Goal: Check status: Check status

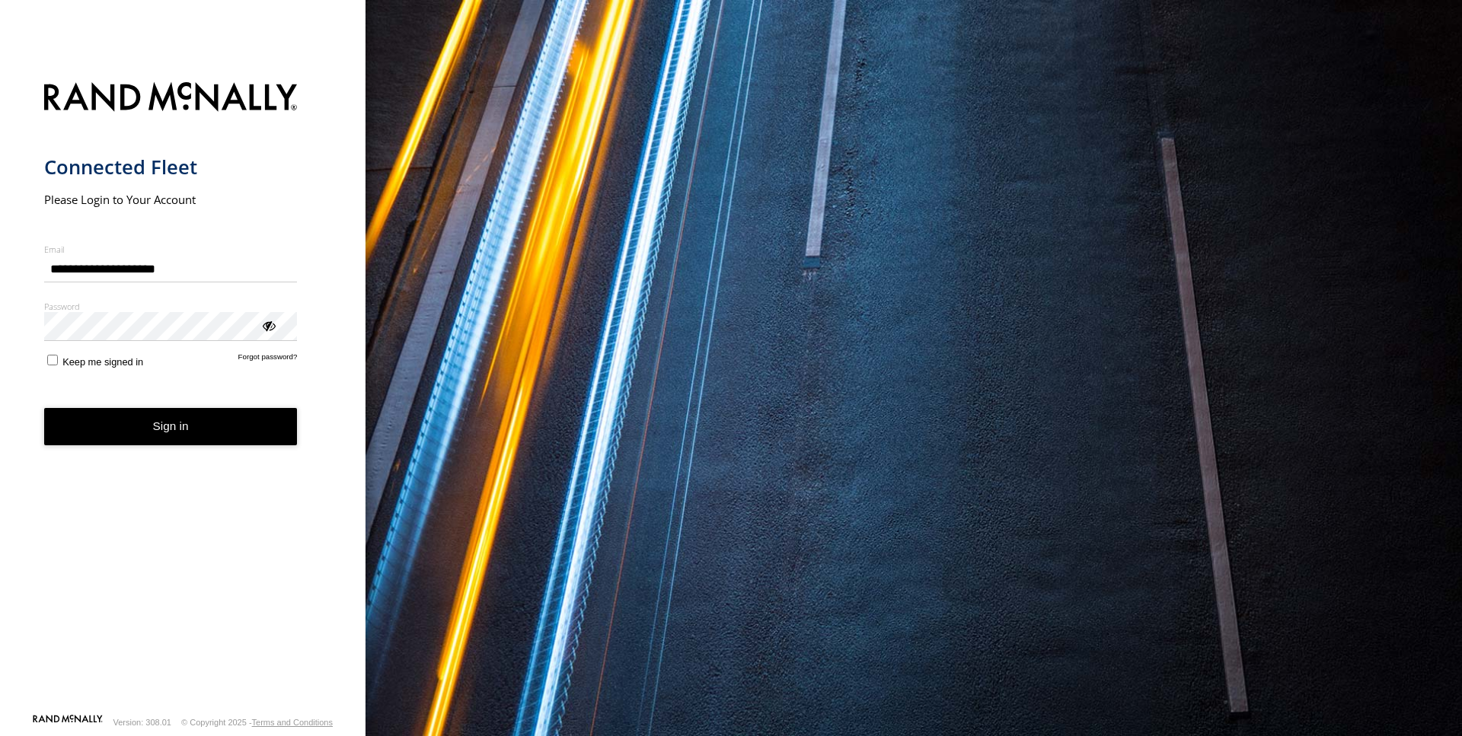
click at [219, 424] on button "Sign in" at bounding box center [171, 426] width 254 height 37
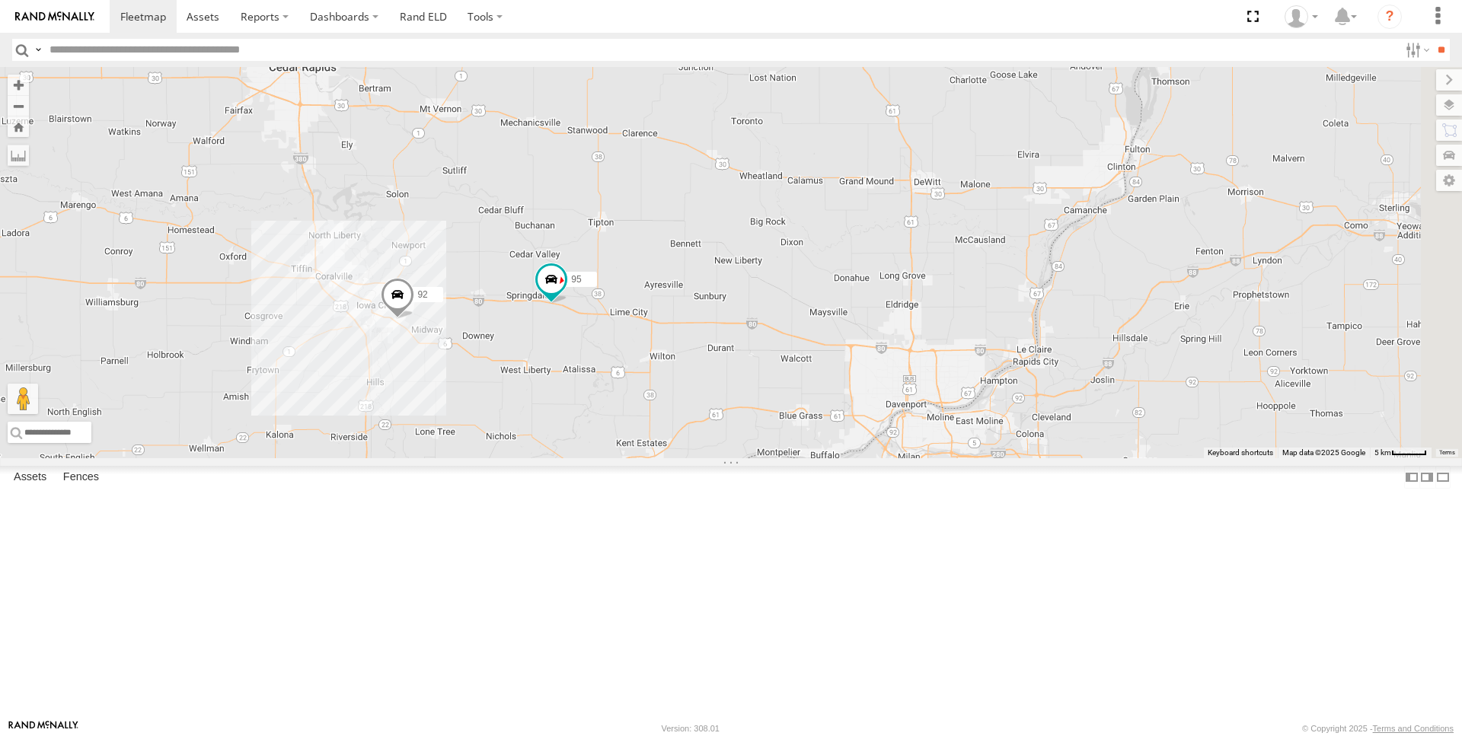
drag, startPoint x: 876, startPoint y: 287, endPoint x: 723, endPoint y: 477, distance: 244.3
click at [723, 458] on div "97 95 92 93" at bounding box center [731, 262] width 1462 height 391
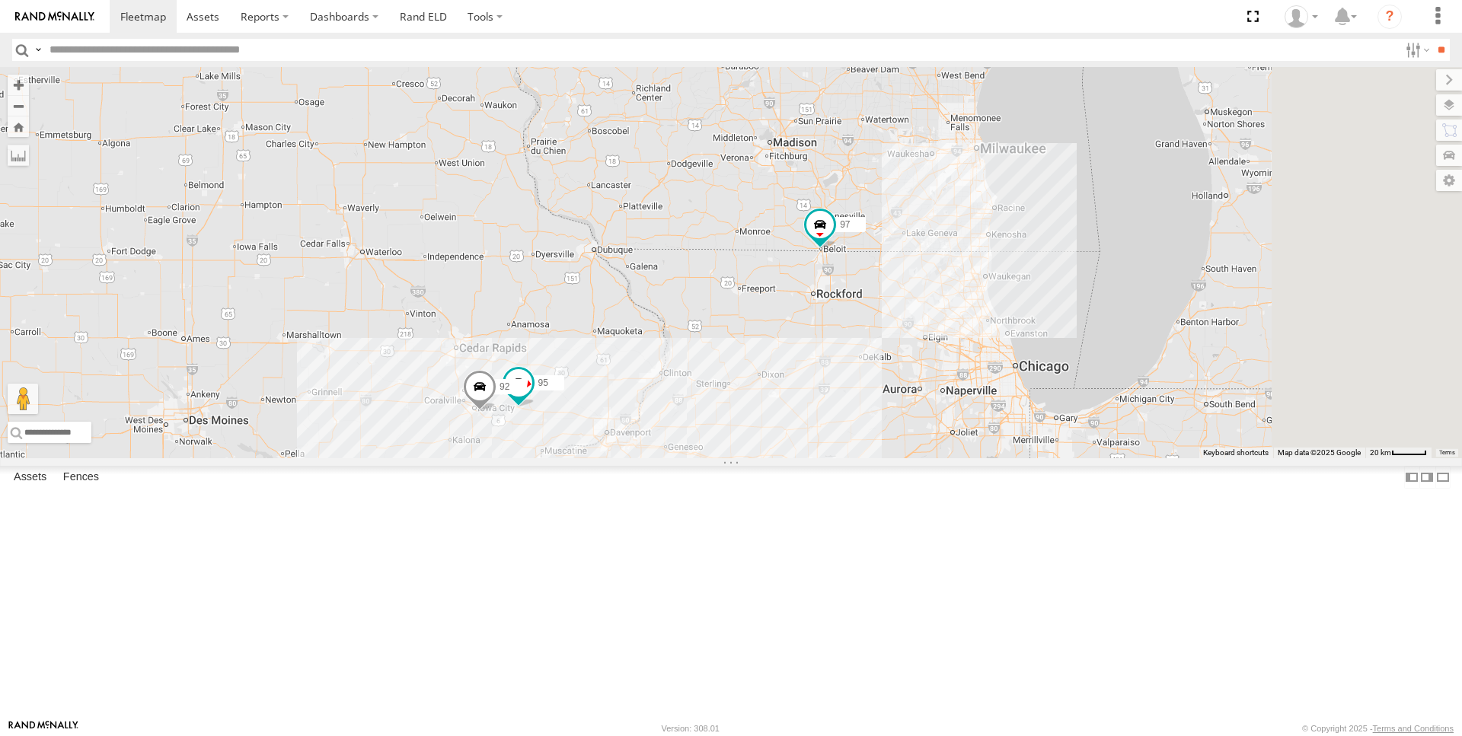
drag, startPoint x: 1195, startPoint y: 287, endPoint x: 667, endPoint y: 505, distance: 570.9
click at [667, 458] on div "97 95 92 93" at bounding box center [731, 262] width 1462 height 391
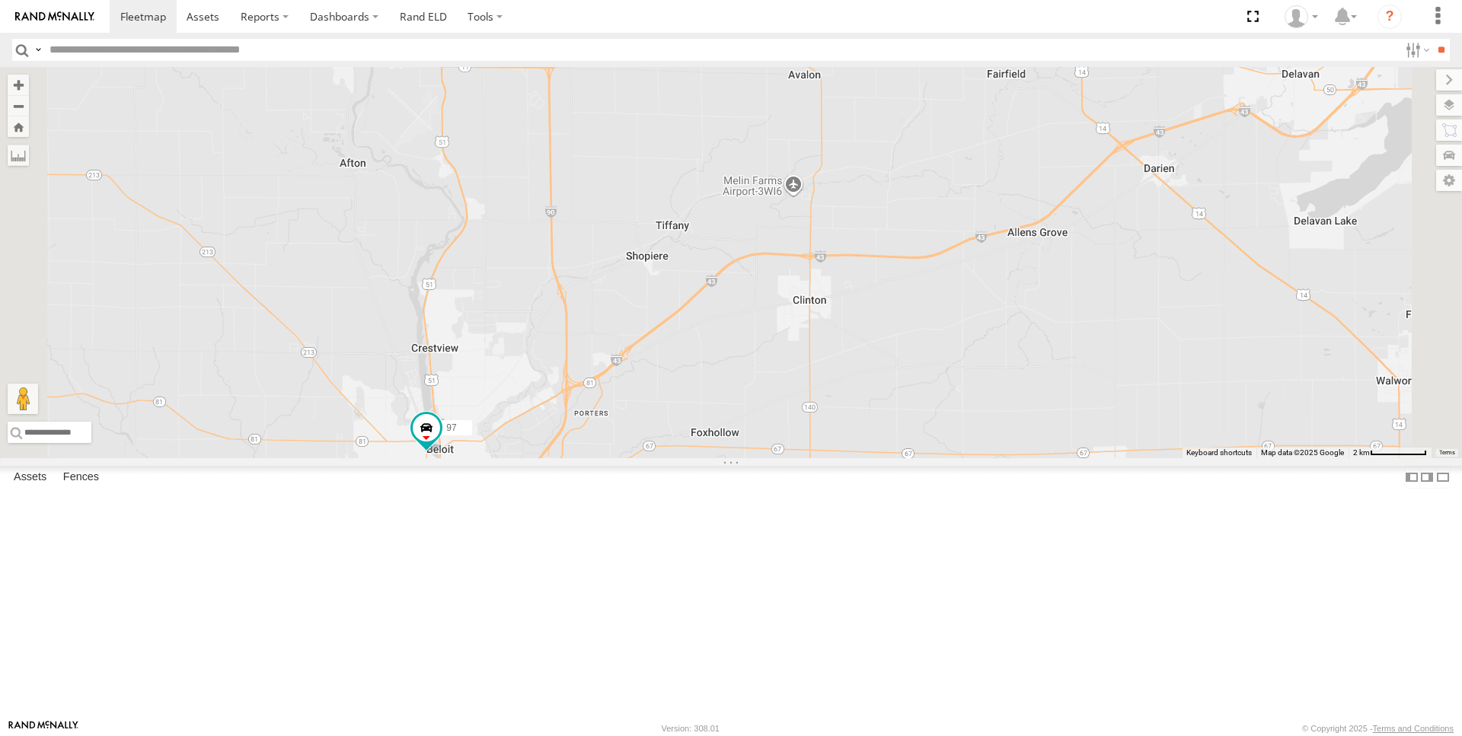
drag, startPoint x: 1179, startPoint y: 234, endPoint x: 1050, endPoint y: 500, distance: 295.3
click at [1050, 458] on div "97 95 92 93" at bounding box center [731, 262] width 1462 height 391
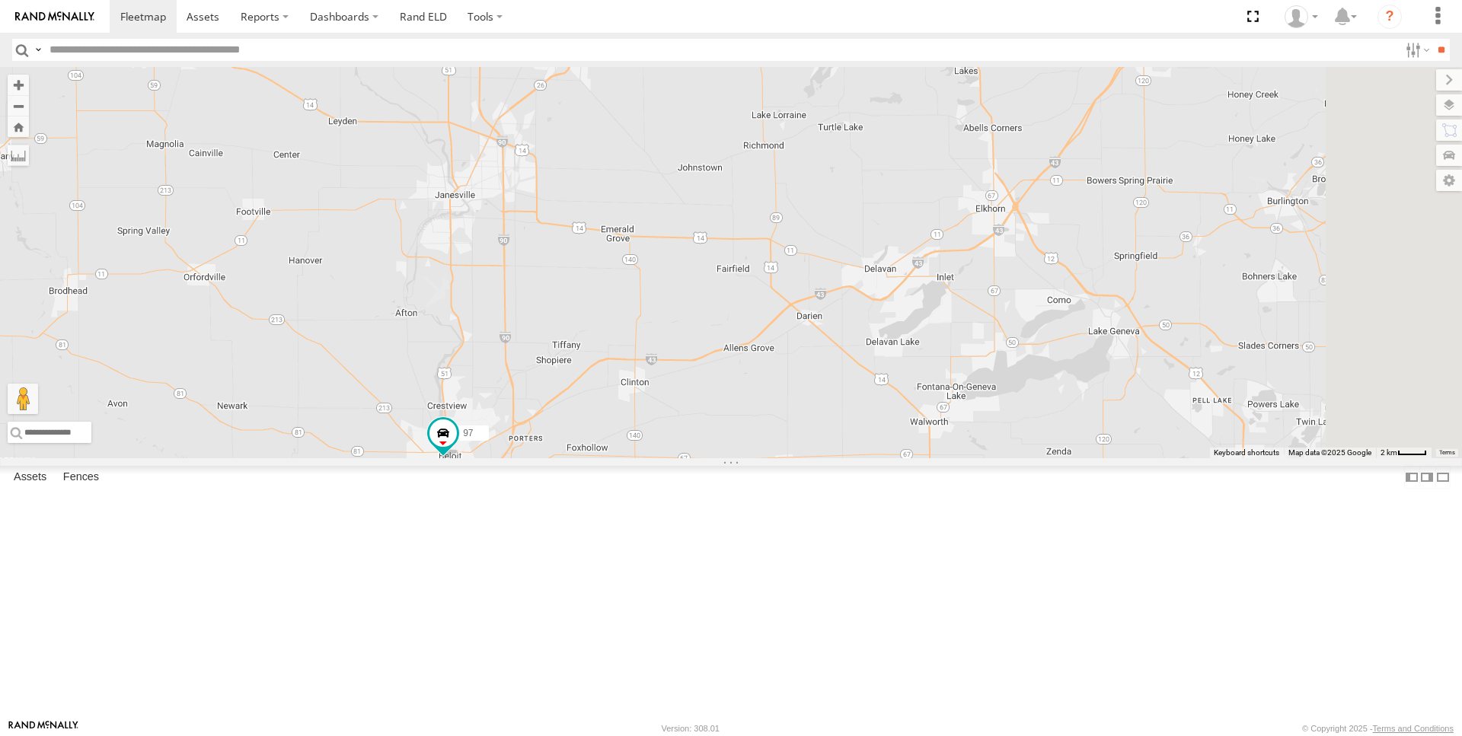
drag, startPoint x: 1067, startPoint y: 550, endPoint x: 965, endPoint y: 576, distance: 105.3
click at [965, 458] on div "97 95 92 93" at bounding box center [731, 262] width 1462 height 391
